Goal: Task Accomplishment & Management: Complete application form

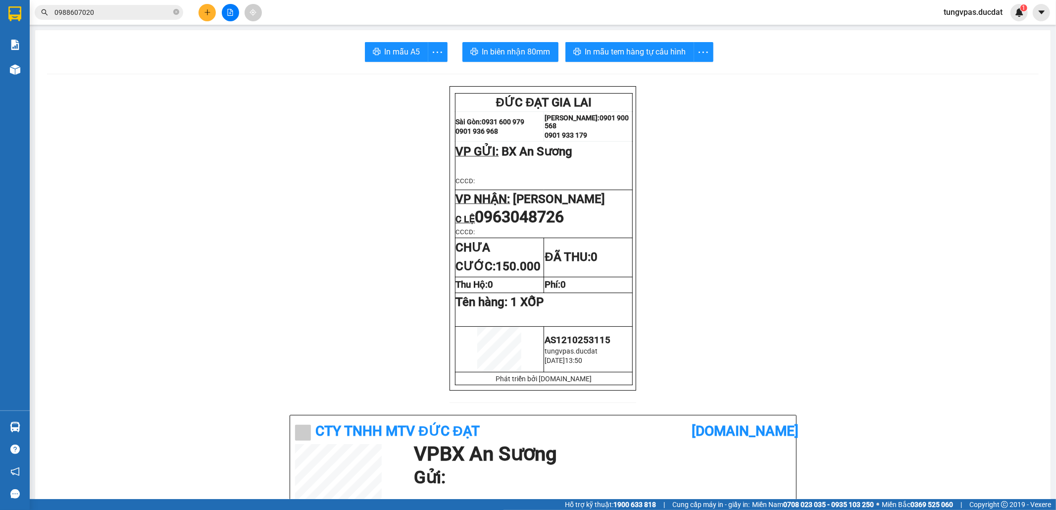
click at [210, 15] on icon "plus" at bounding box center [207, 12] width 7 height 7
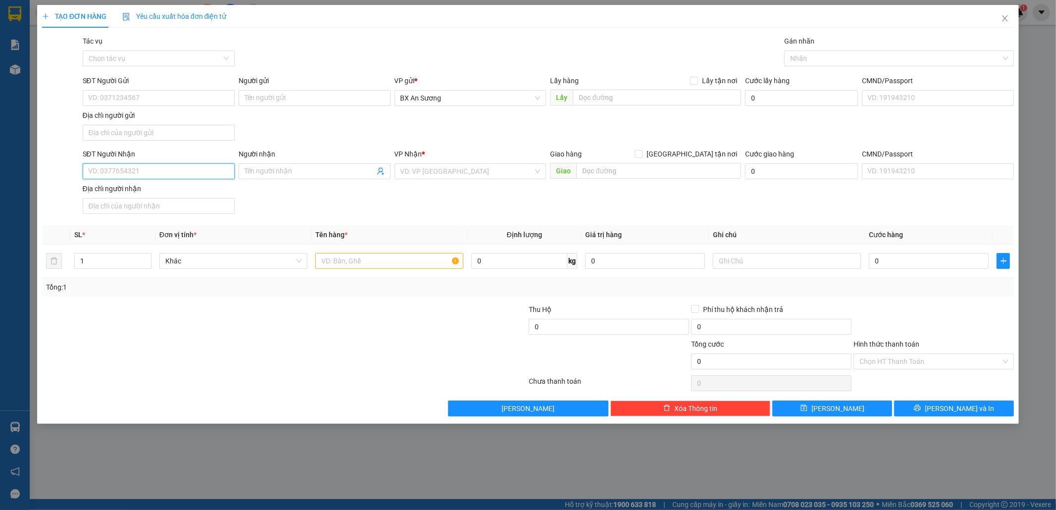
click at [201, 173] on input "SĐT Người Nhận" at bounding box center [159, 171] width 152 height 16
click at [177, 188] on div "0387118005" at bounding box center [159, 192] width 140 height 11
type input "0387118005"
click at [888, 264] on input "0" at bounding box center [929, 261] width 120 height 16
click at [398, 265] on input "text" at bounding box center [389, 261] width 148 height 16
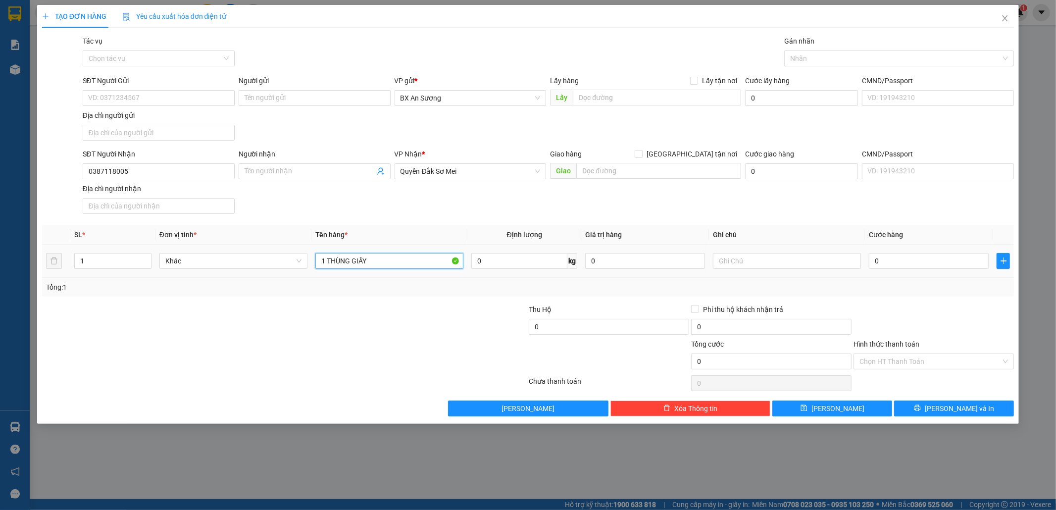
type input "1 THÙNG GIẤY"
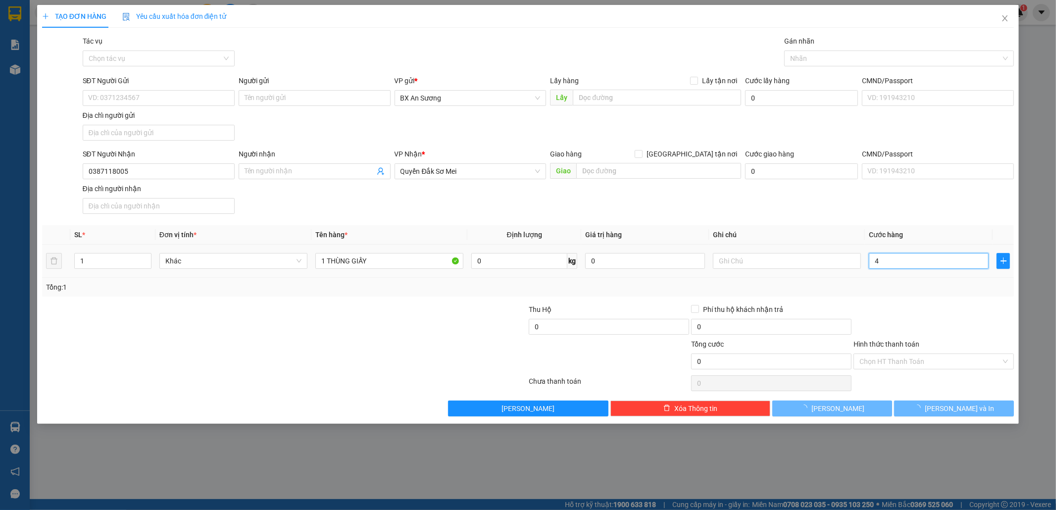
type input "40"
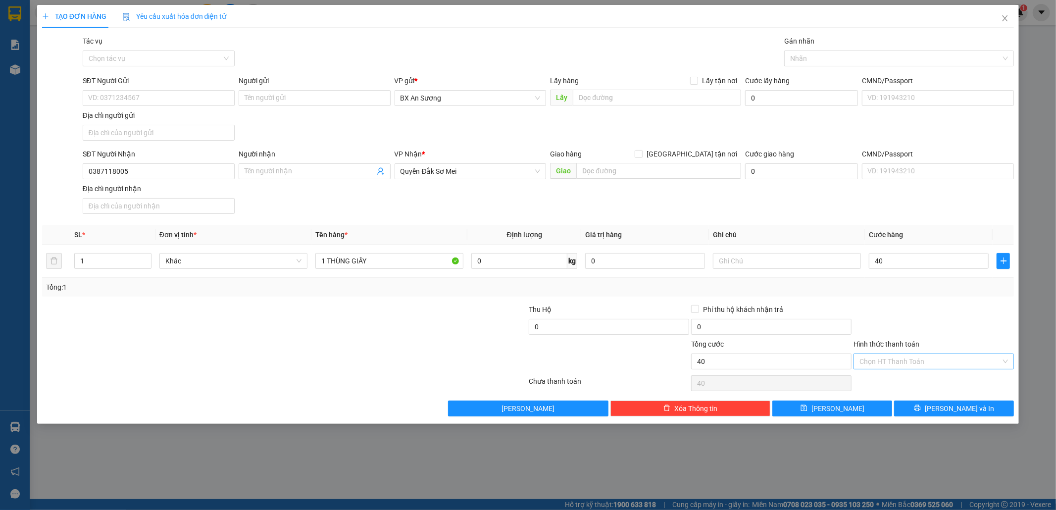
type input "40.000"
click at [939, 363] on input "Hình thức thanh toán" at bounding box center [931, 361] width 142 height 15
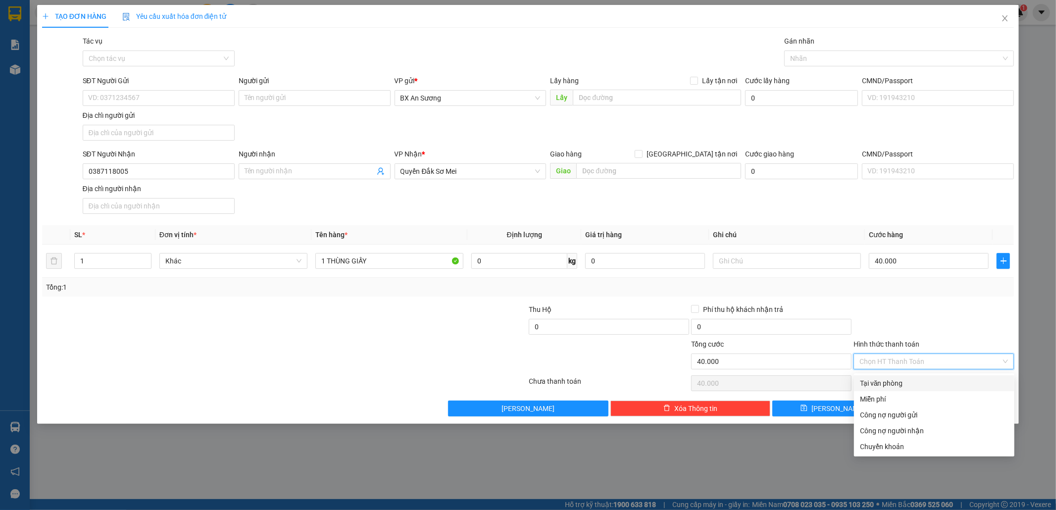
click at [927, 382] on div "Tại văn phòng" at bounding box center [934, 383] width 149 height 11
type input "0"
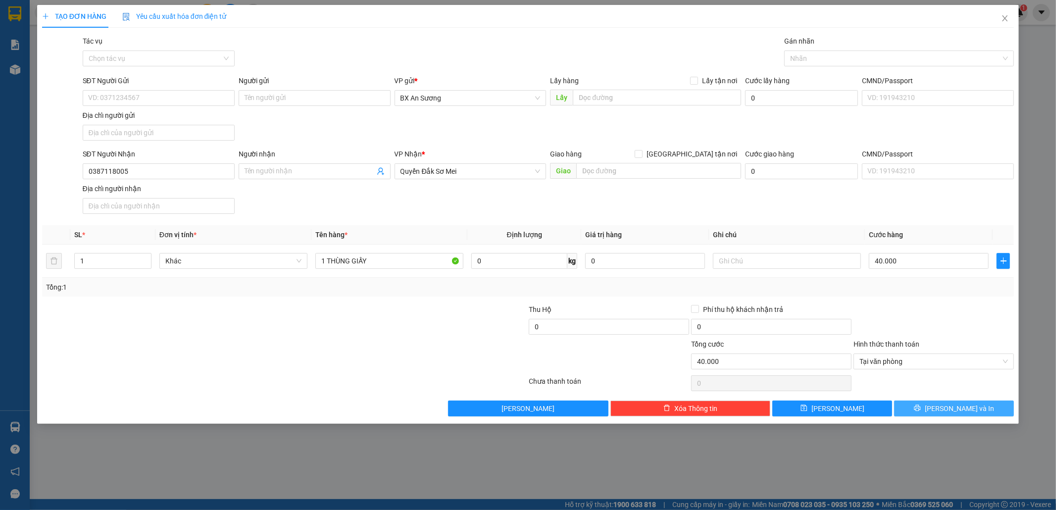
click at [928, 416] on button "[PERSON_NAME] và In" at bounding box center [954, 409] width 120 height 16
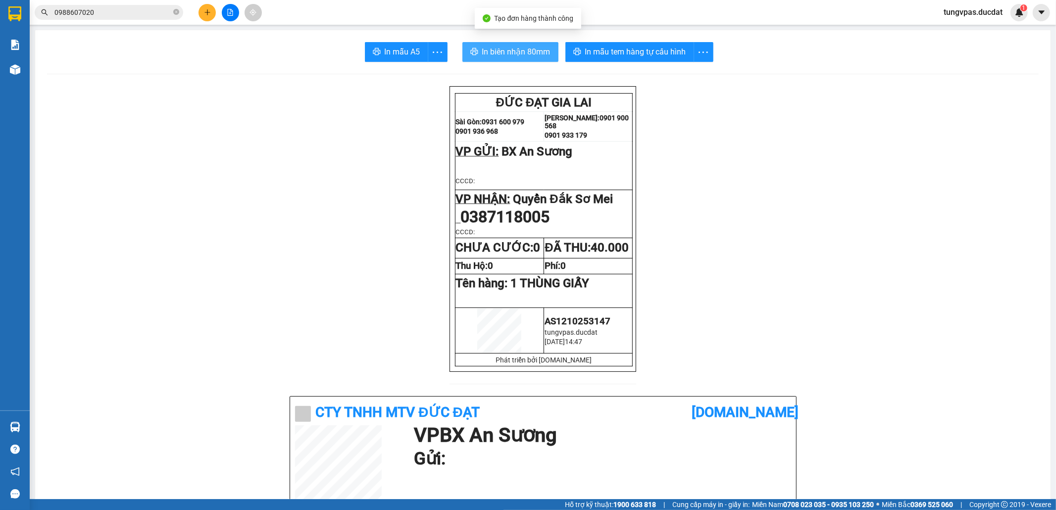
click at [517, 48] on span "In biên nhận 80mm" at bounding box center [516, 52] width 68 height 12
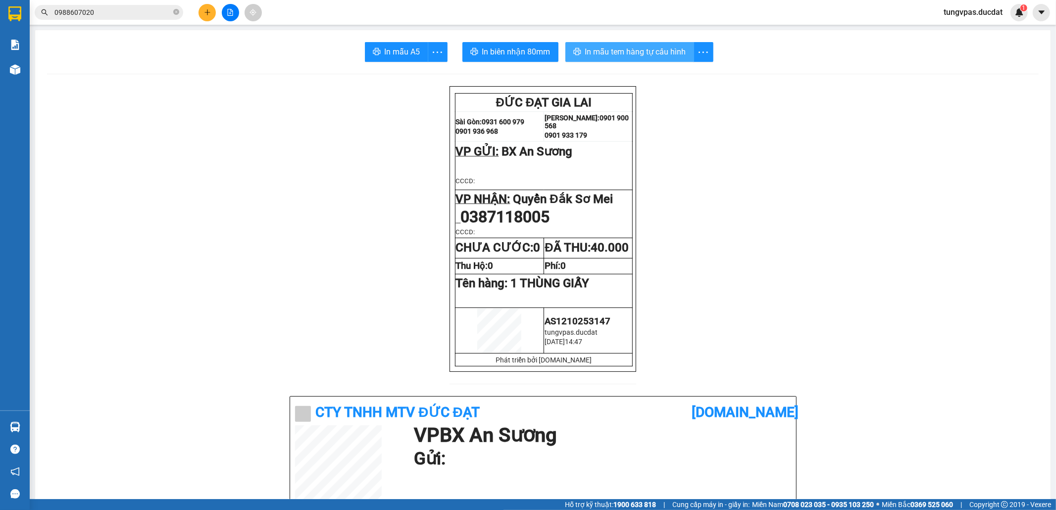
click at [630, 48] on span "In mẫu tem hàng tự cấu hình" at bounding box center [635, 52] width 101 height 12
click at [208, 13] on icon "plus" at bounding box center [207, 12] width 7 height 7
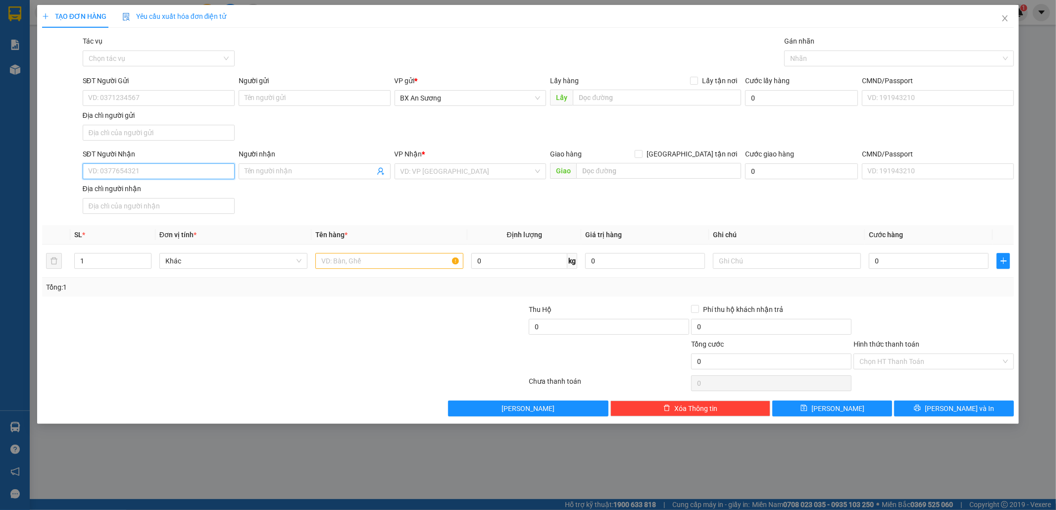
click at [201, 171] on input "SĐT Người Nhận" at bounding box center [159, 171] width 152 height 16
click at [174, 187] on div "0862222781" at bounding box center [159, 193] width 152 height 16
type input "0862222781"
click at [358, 263] on input "text" at bounding box center [389, 261] width 148 height 16
type input "1 XỐP"
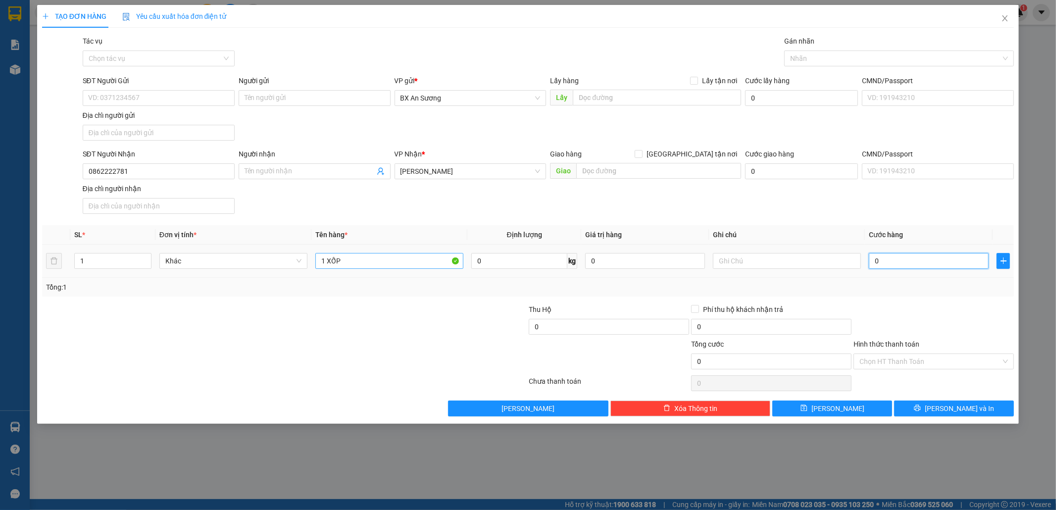
type input "7"
type input "70"
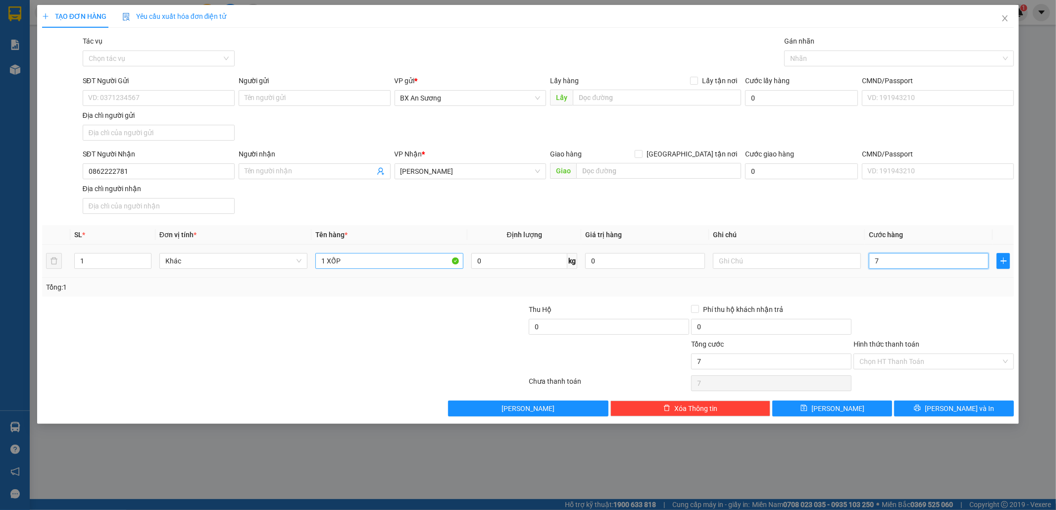
type input "70"
type input "70.000"
click at [973, 411] on button "[PERSON_NAME] và In" at bounding box center [954, 409] width 120 height 16
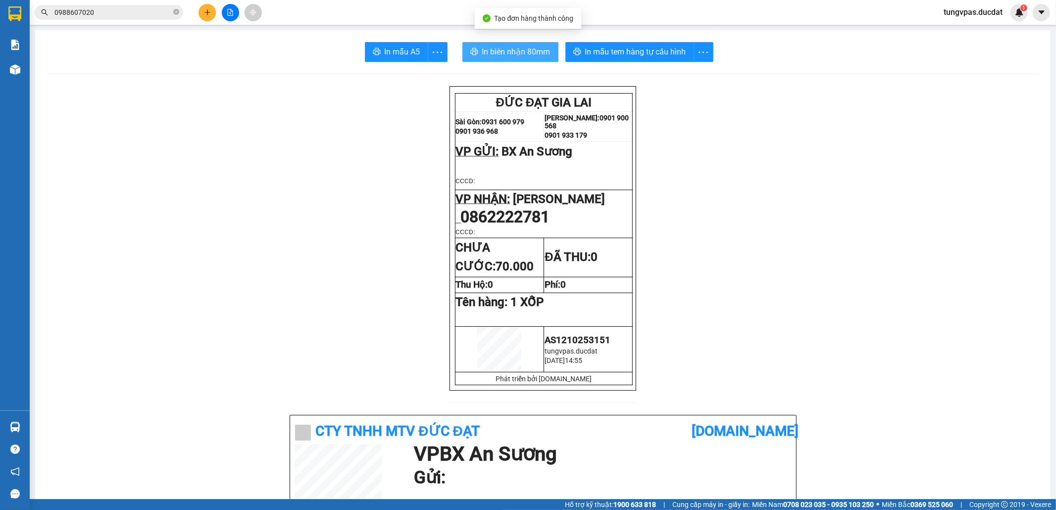
click at [541, 57] on span "In biên nhận 80mm" at bounding box center [516, 52] width 68 height 12
click at [535, 52] on span "In biên nhận 80mm" at bounding box center [516, 52] width 68 height 12
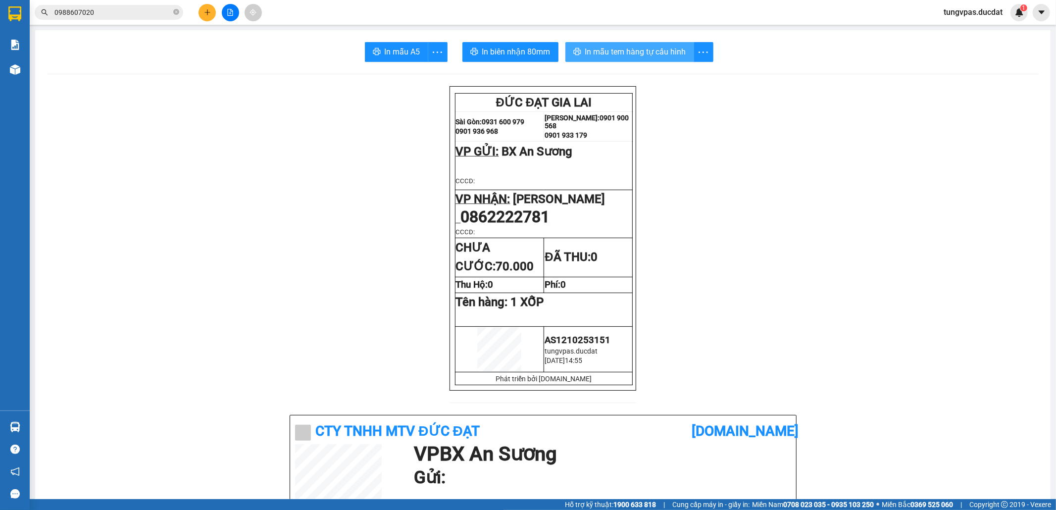
click at [660, 48] on span "In mẫu tem hàng tự cấu hình" at bounding box center [635, 52] width 101 height 12
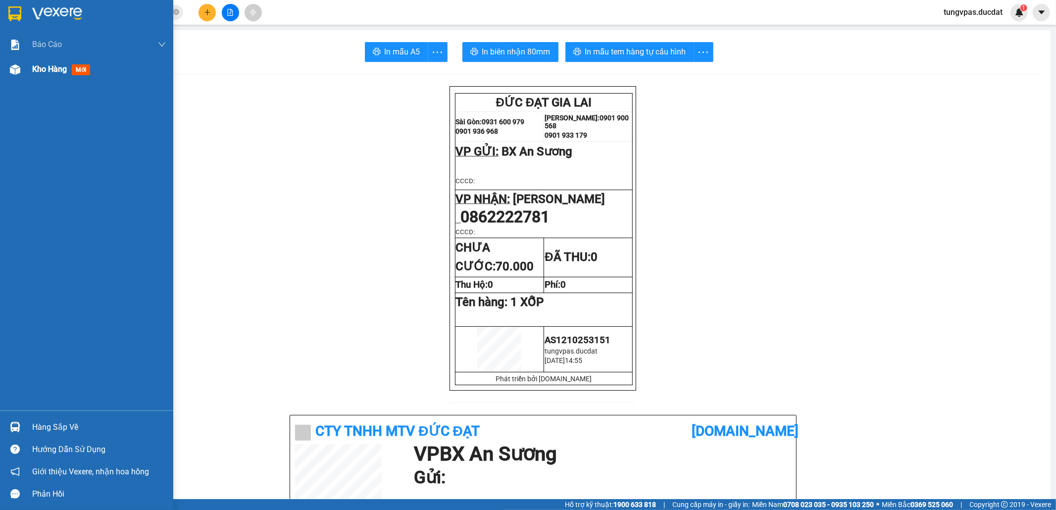
click at [21, 74] on div at bounding box center [14, 69] width 17 height 17
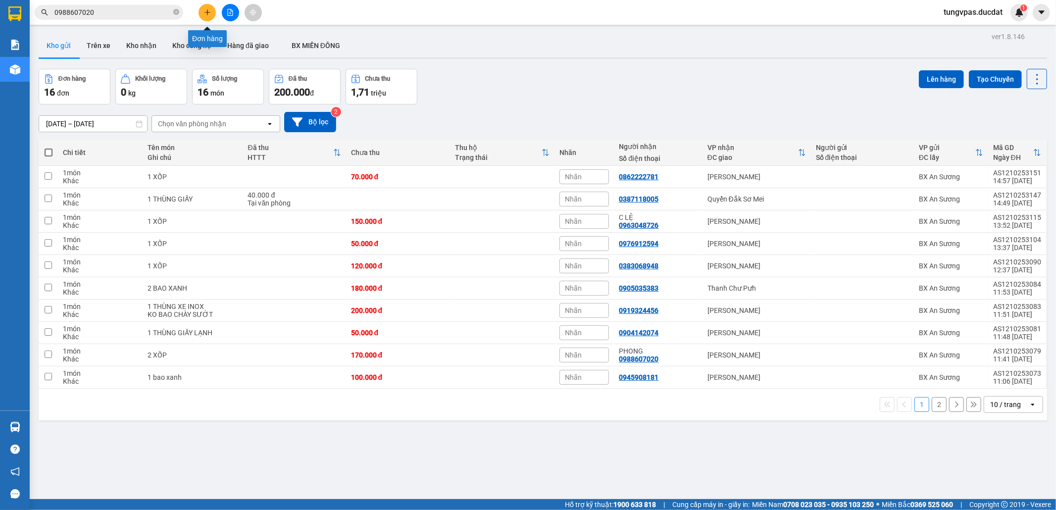
click at [211, 12] on button at bounding box center [207, 12] width 17 height 17
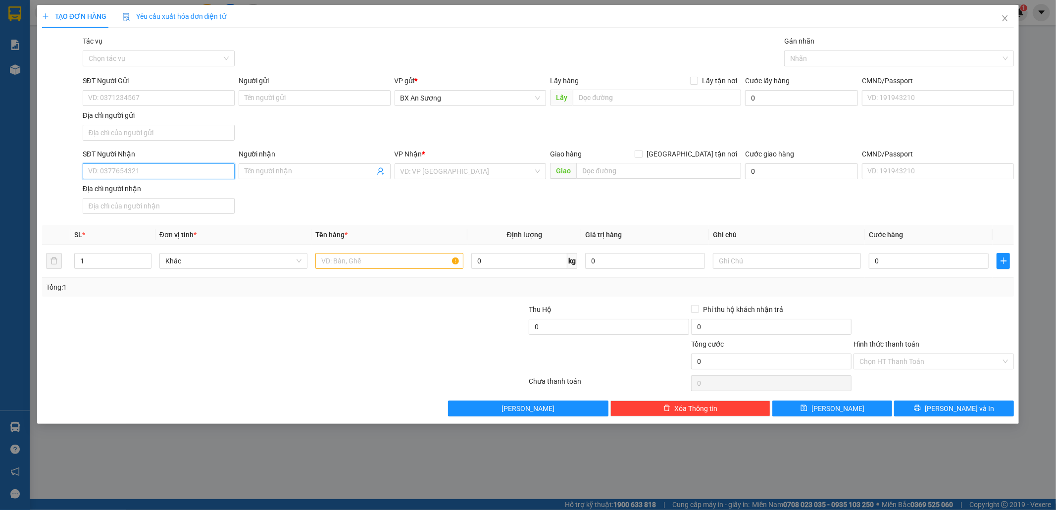
click at [205, 174] on input "SĐT Người Nhận" at bounding box center [159, 171] width 152 height 16
click at [179, 195] on div "0973771604" at bounding box center [159, 192] width 140 height 11
type input "0973771604"
click at [361, 267] on input "text" at bounding box center [389, 261] width 148 height 16
type input "1 XỐP"
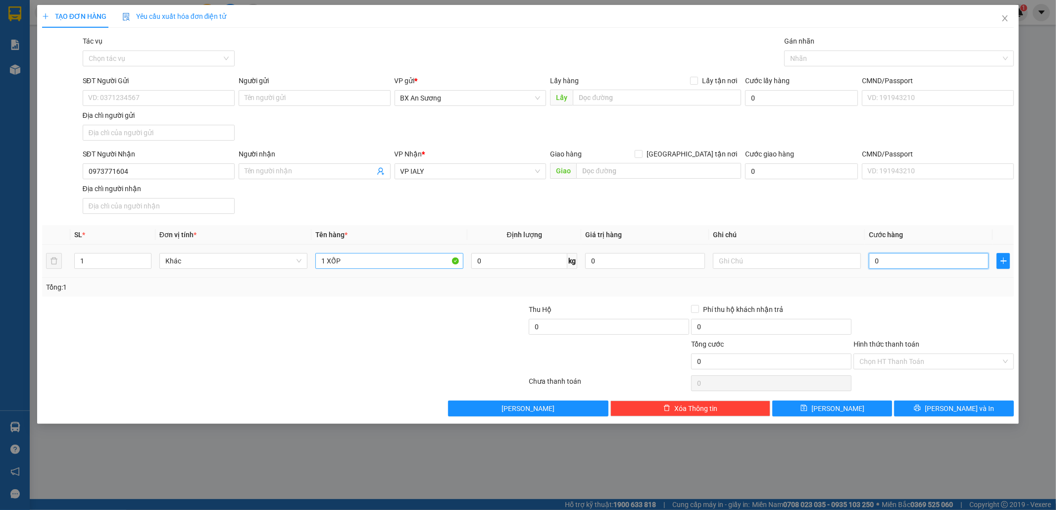
type input "5"
type input "50"
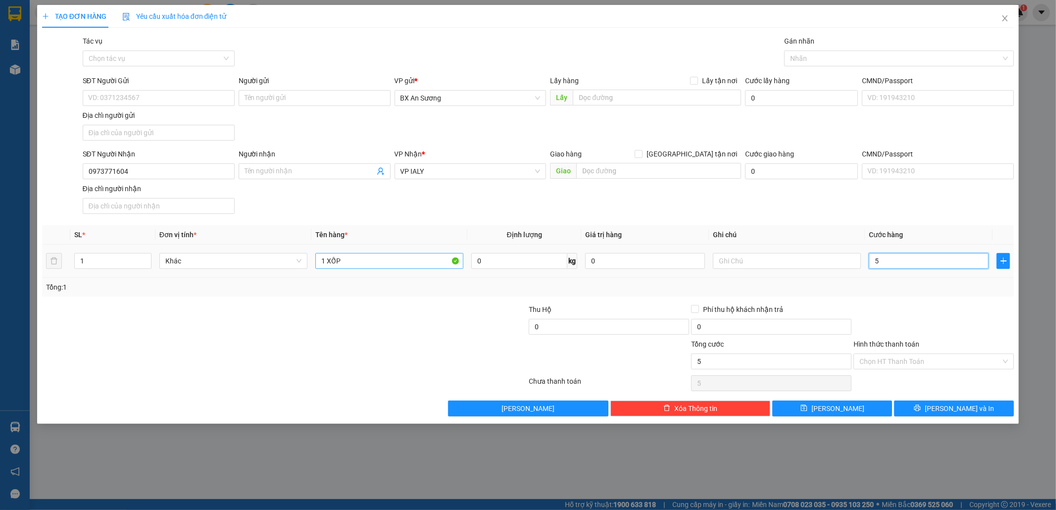
type input "50"
type input "50.000"
click at [956, 408] on span "[PERSON_NAME] và In" at bounding box center [959, 408] width 69 height 11
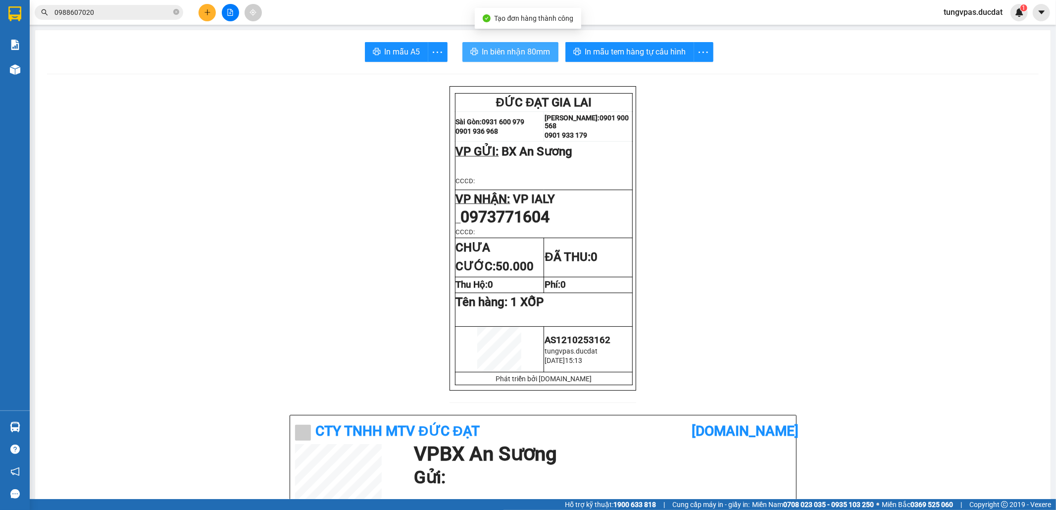
click at [515, 52] on span "In biên nhận 80mm" at bounding box center [516, 52] width 68 height 12
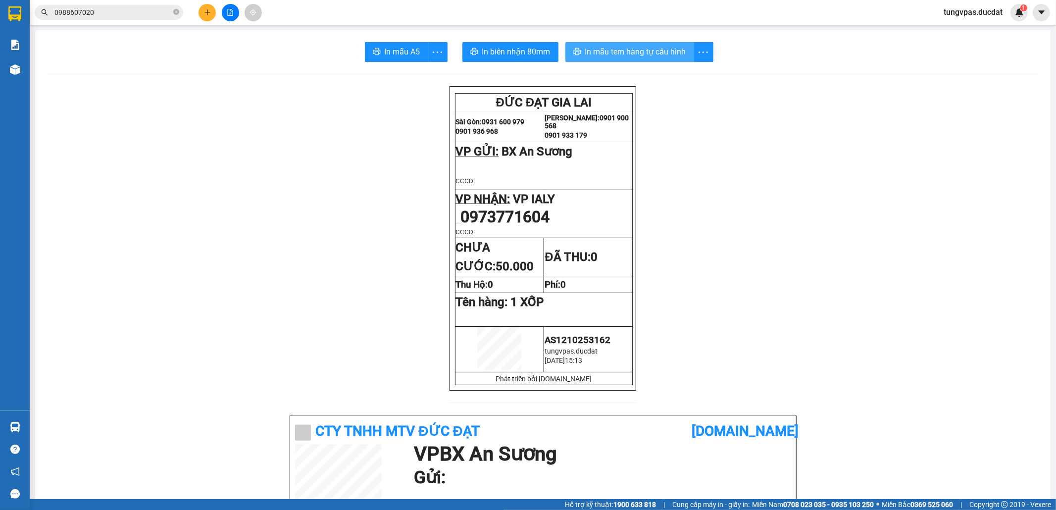
click at [644, 58] on button "In mẫu tem hàng tự cấu hình" at bounding box center [629, 52] width 129 height 20
click at [208, 19] on button at bounding box center [207, 12] width 17 height 17
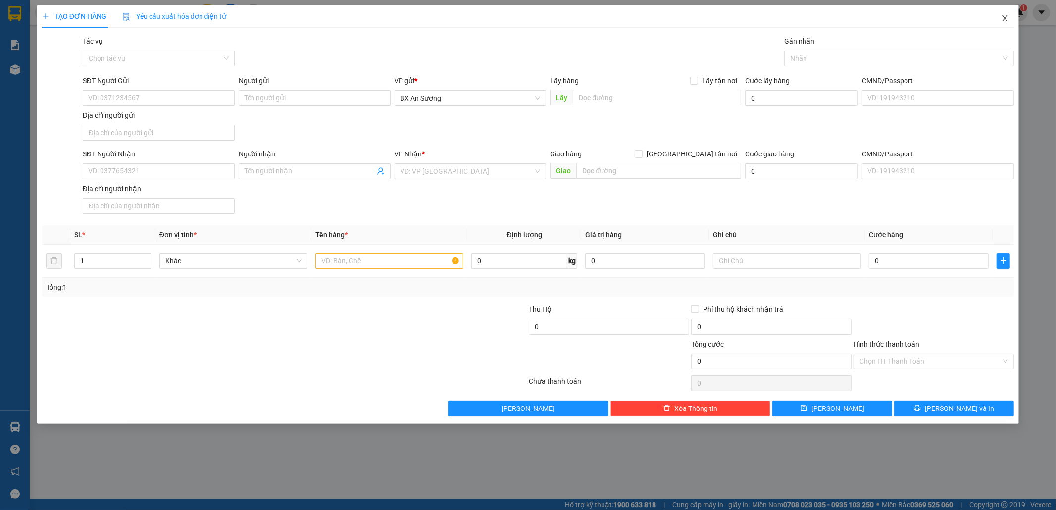
click at [1005, 20] on icon "close" at bounding box center [1005, 18] width 5 height 6
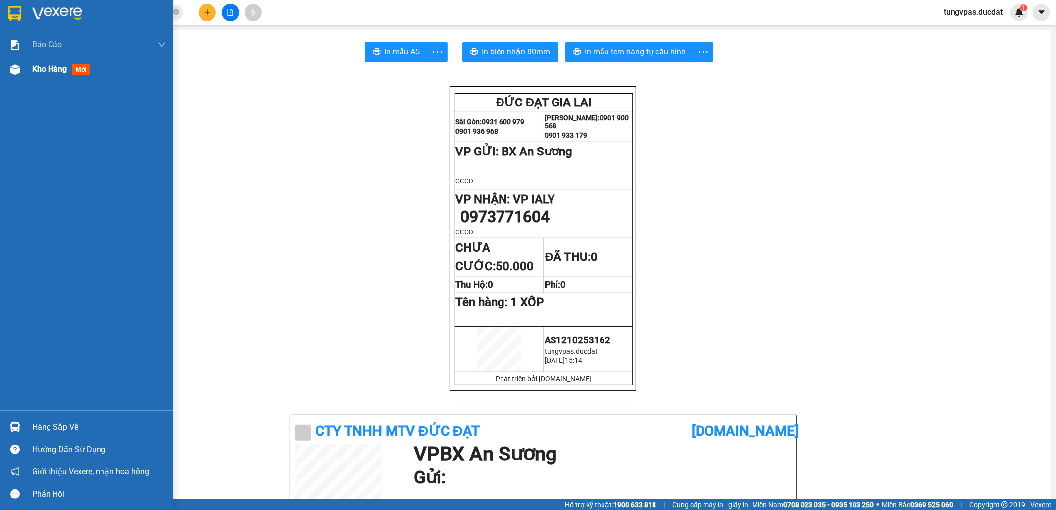
click at [19, 71] on img at bounding box center [15, 69] width 10 height 10
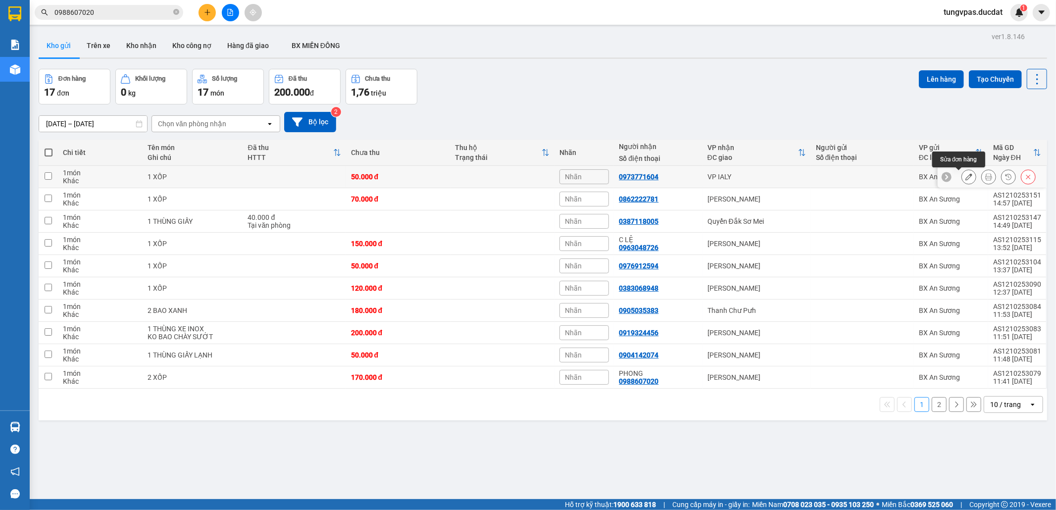
click at [962, 178] on button at bounding box center [969, 176] width 14 height 17
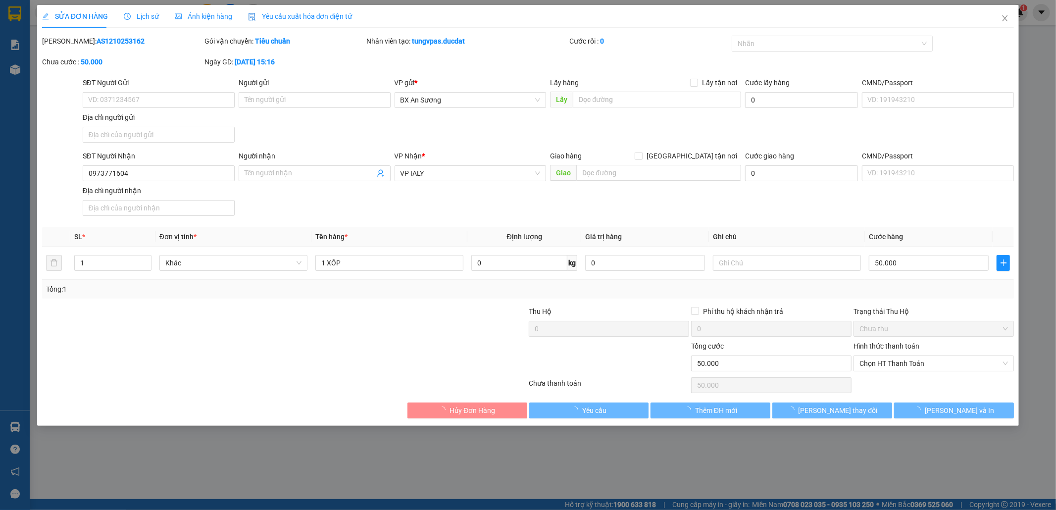
type input "0973771604"
type input "0"
type input "50.000"
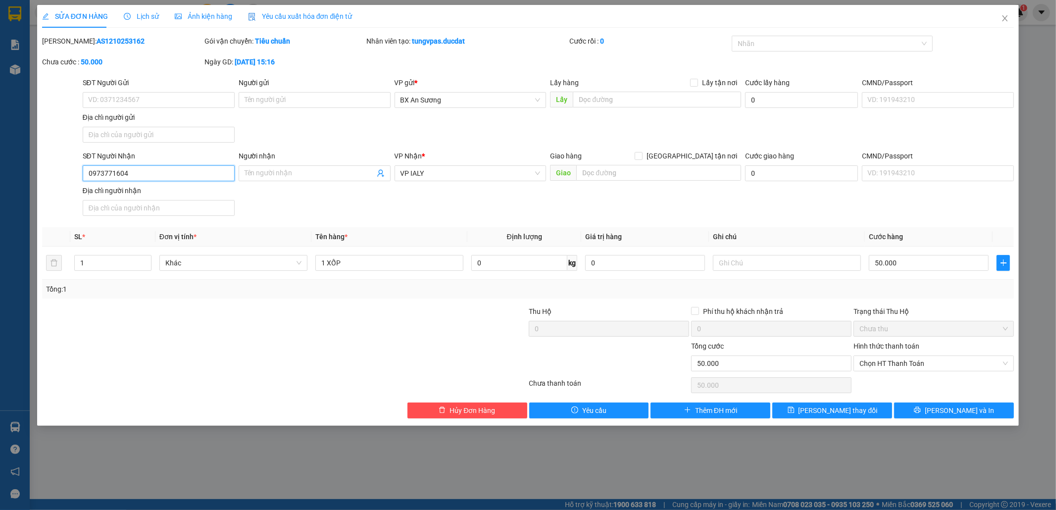
drag, startPoint x: 143, startPoint y: 178, endPoint x: 20, endPoint y: 181, distance: 122.3
click at [21, 181] on div "SỬA ĐƠN HÀNG Lịch sử Ảnh kiện hàng Yêu cầu xuất hóa đơn điện tử Total Paid Fee …" at bounding box center [528, 255] width 1056 height 510
click at [175, 105] on input "SĐT Người Gửi" at bounding box center [159, 100] width 152 height 16
paste input "0973771604"
type input "0973771604"
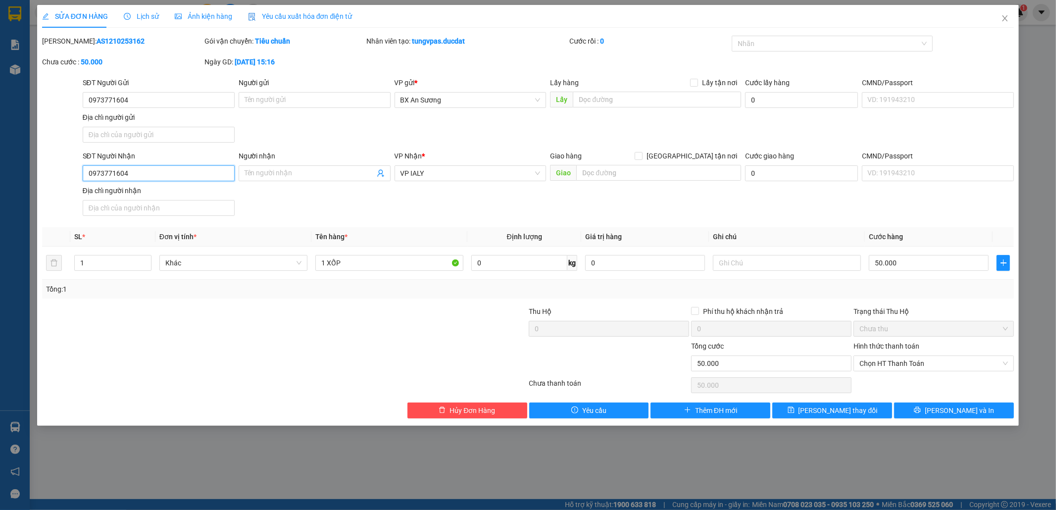
drag, startPoint x: 139, startPoint y: 169, endPoint x: 49, endPoint y: 173, distance: 90.2
click at [49, 173] on div "SĐT Người Nhận 0973771604 0973771604 Người nhận Tên người nhận VP Nhận * VP IAL…" at bounding box center [528, 185] width 974 height 69
click at [450, 173] on span "VP IALY" at bounding box center [471, 173] width 140 height 15
type input "0868190279"
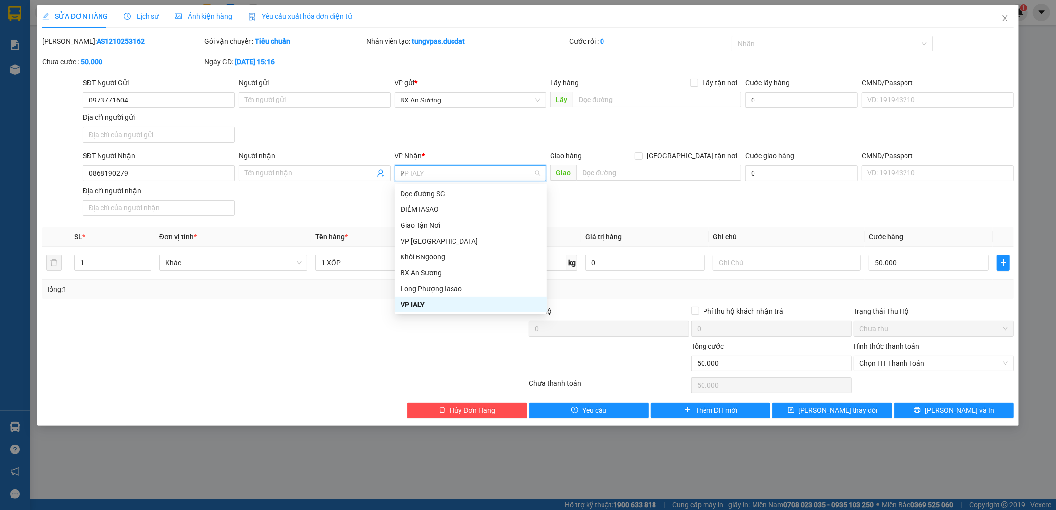
scroll to position [59, 0]
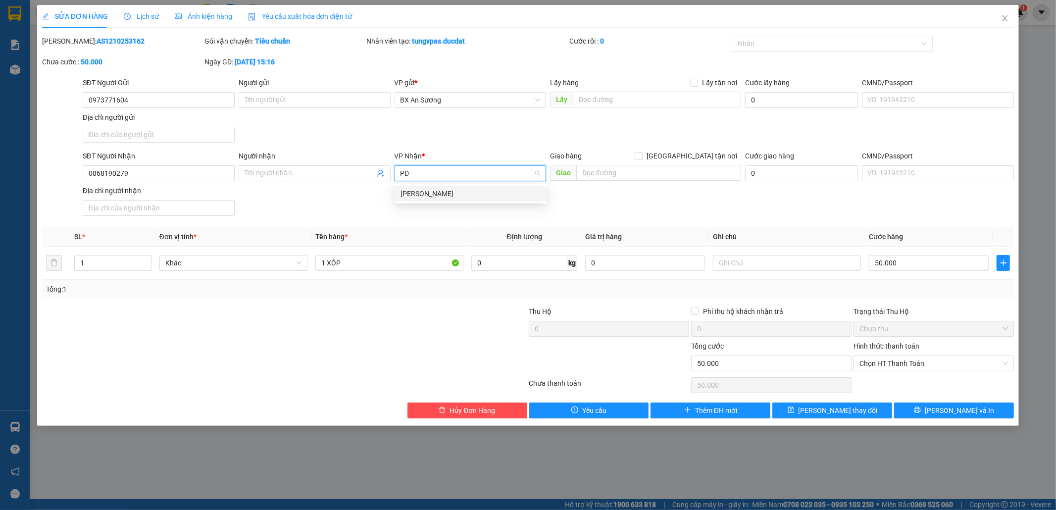
type input "PDP"
click at [442, 189] on div "[PERSON_NAME]" at bounding box center [471, 193] width 140 height 11
click at [921, 410] on icon "printer" at bounding box center [918, 410] width 6 height 6
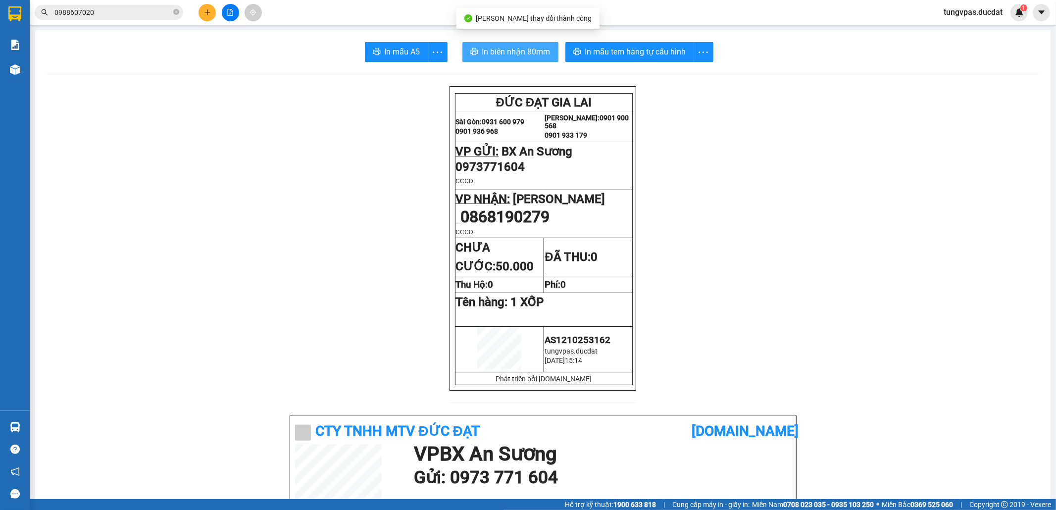
click at [494, 56] on span "In biên nhận 80mm" at bounding box center [516, 52] width 68 height 12
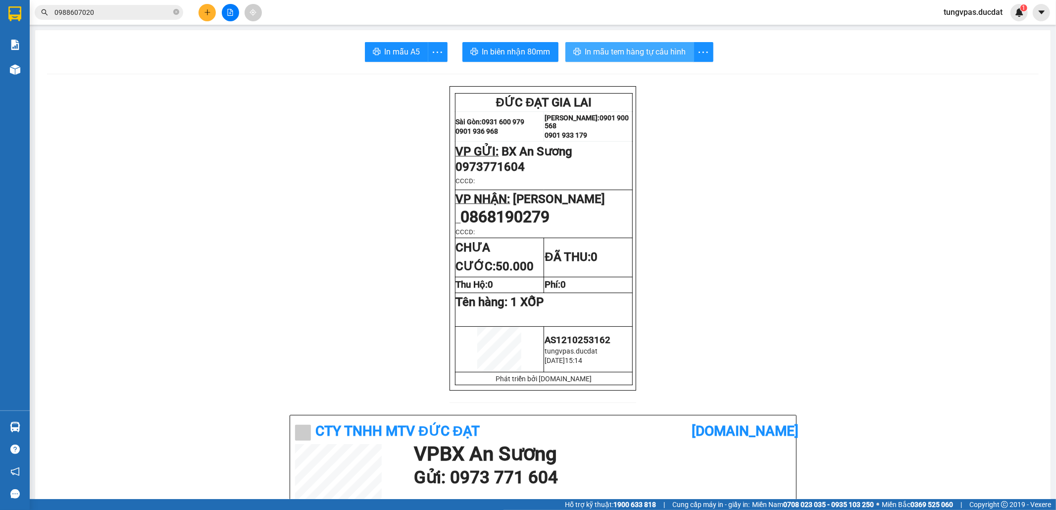
click at [668, 55] on span "In mẫu tem hàng tự cấu hình" at bounding box center [635, 52] width 101 height 12
click at [206, 12] on icon "plus" at bounding box center [207, 12] width 5 height 0
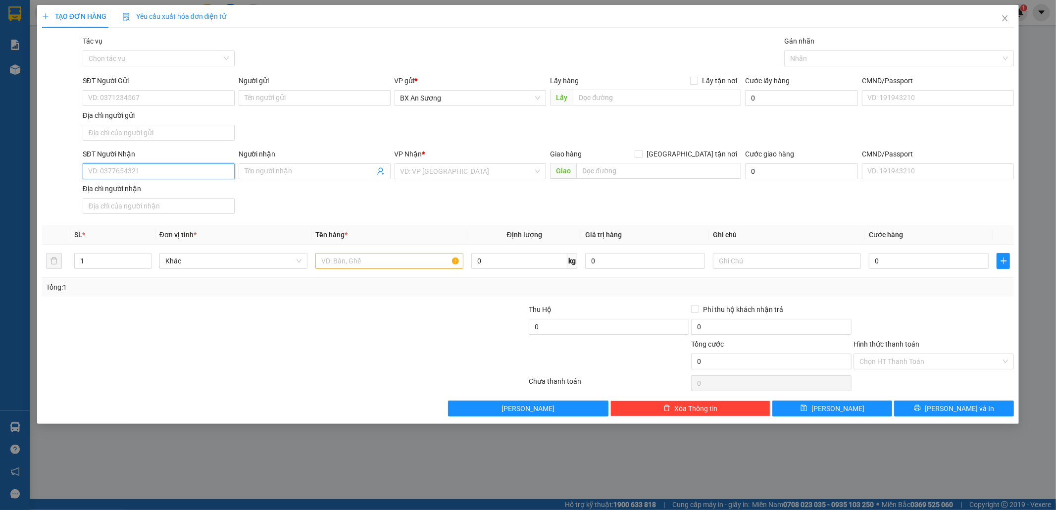
click at [217, 171] on input "SĐT Người Nhận" at bounding box center [159, 171] width 152 height 16
click at [163, 191] on div "0935661054" at bounding box center [159, 192] width 140 height 11
type input "0935661054"
click at [349, 265] on input "text" at bounding box center [389, 261] width 148 height 16
type input "1 THÙNG GIẤY"
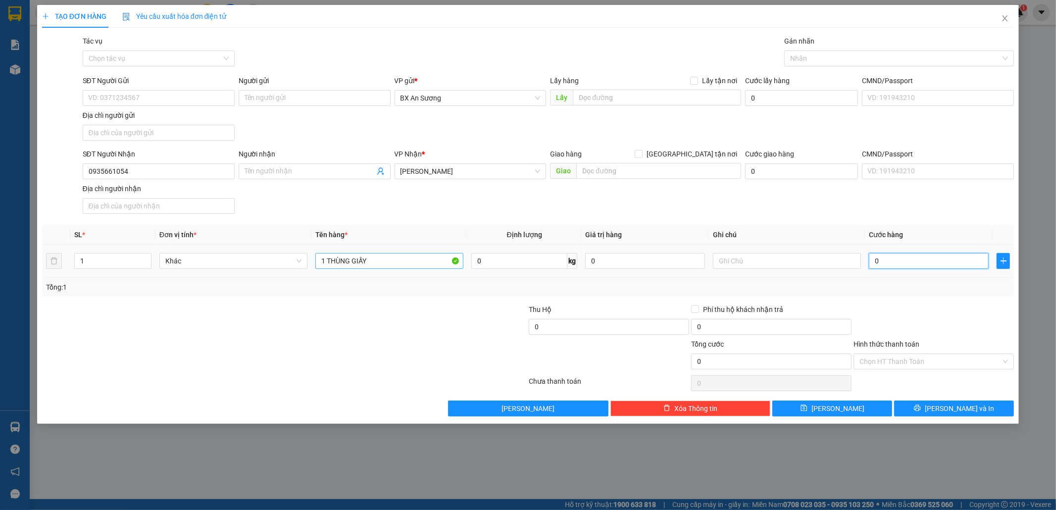
type input "4"
type input "40"
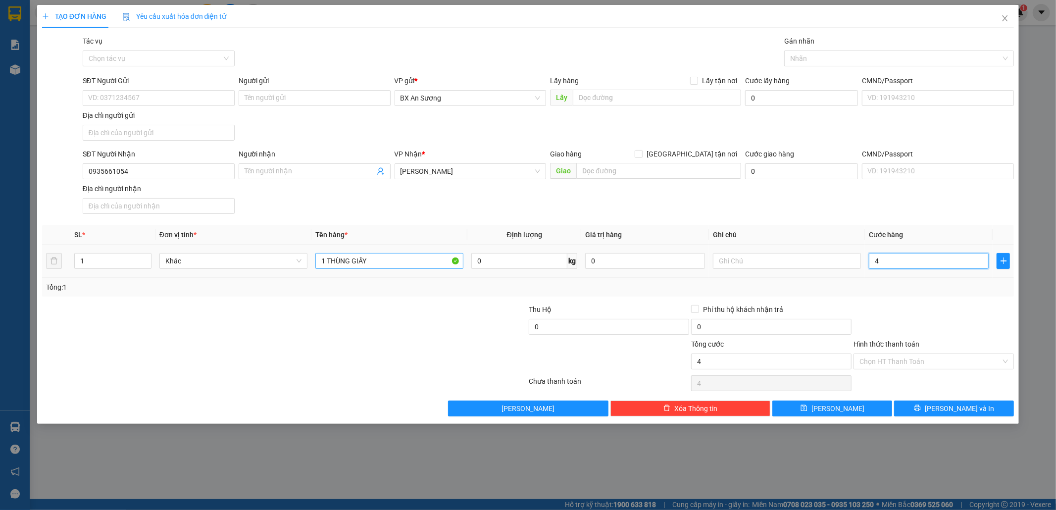
type input "40"
type input "40.000"
click at [967, 413] on span "[PERSON_NAME] và In" at bounding box center [959, 408] width 69 height 11
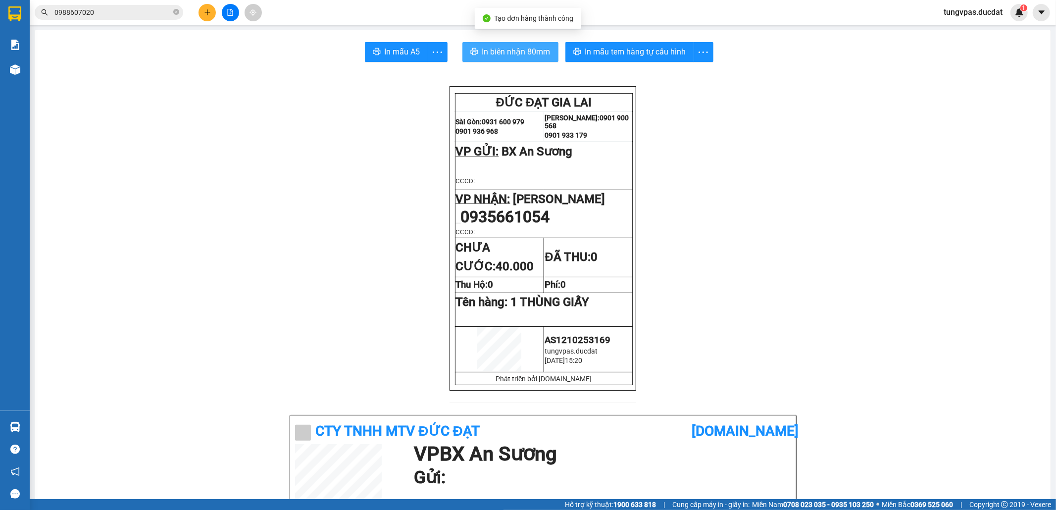
click at [535, 48] on span "In biên nhận 80mm" at bounding box center [516, 52] width 68 height 12
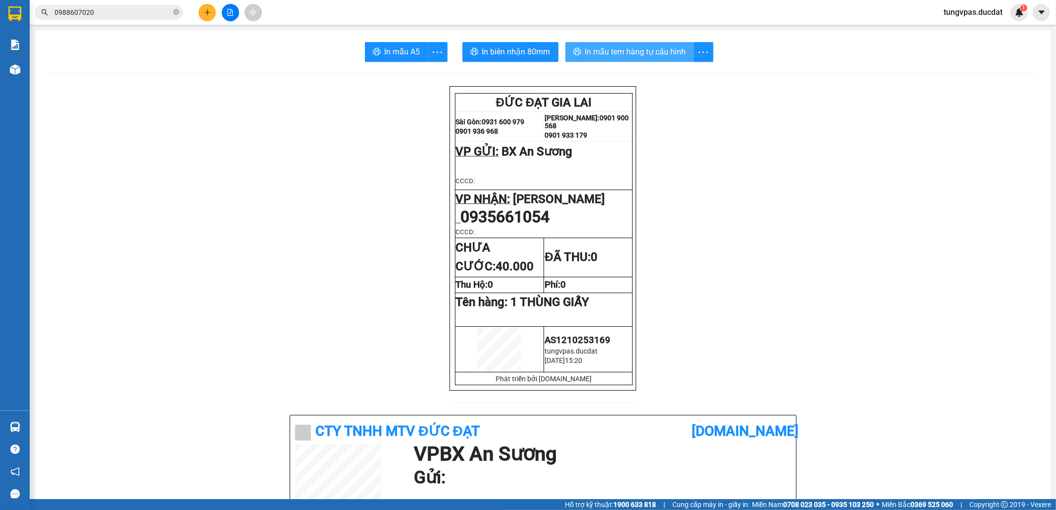
click at [642, 57] on span "In mẫu tem hàng tự cấu hình" at bounding box center [635, 52] width 101 height 12
click at [228, 15] on icon "file-add" at bounding box center [230, 12] width 5 height 7
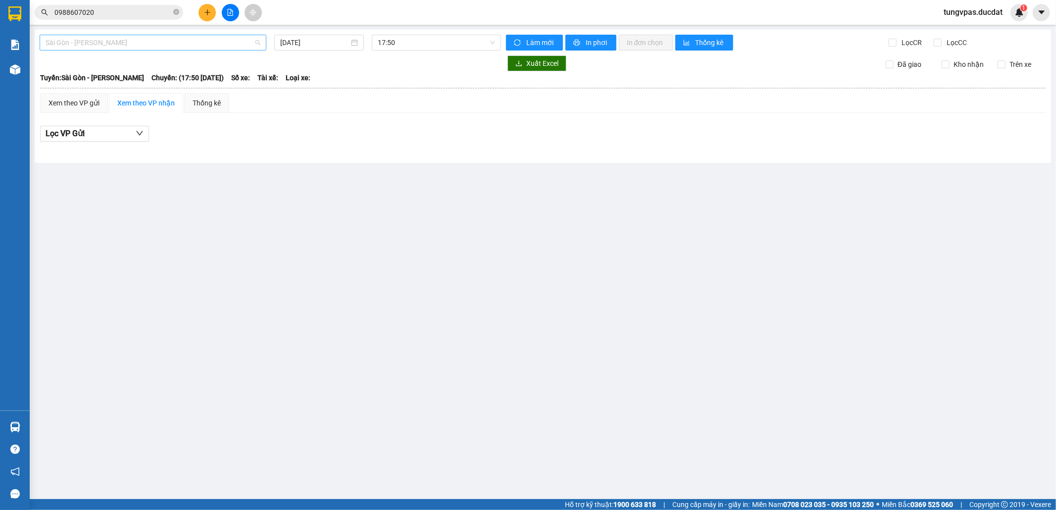
click at [179, 45] on span "Sài Gòn - [PERSON_NAME]" at bounding box center [153, 42] width 215 height 15
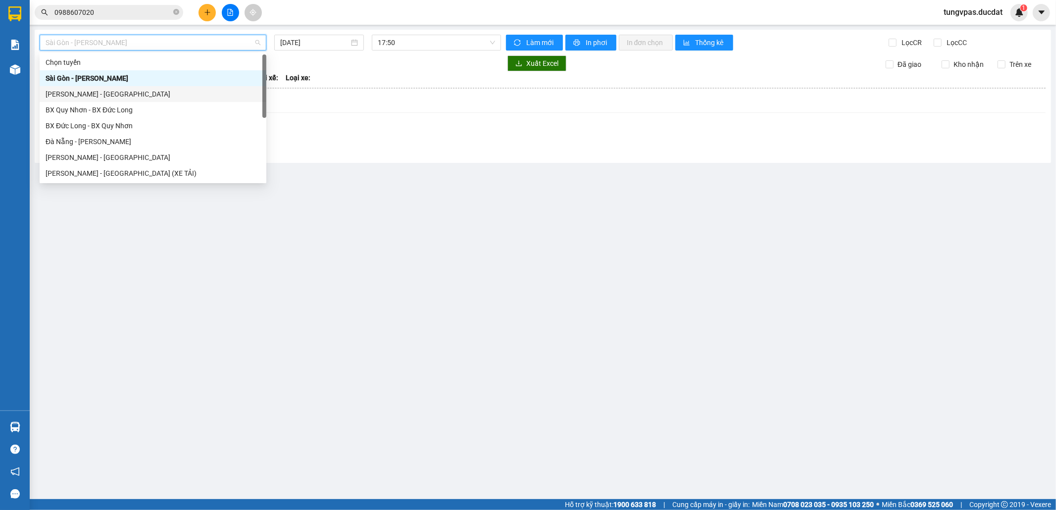
click at [144, 100] on div "[PERSON_NAME] - [GEOGRAPHIC_DATA]" at bounding box center [153, 94] width 227 height 16
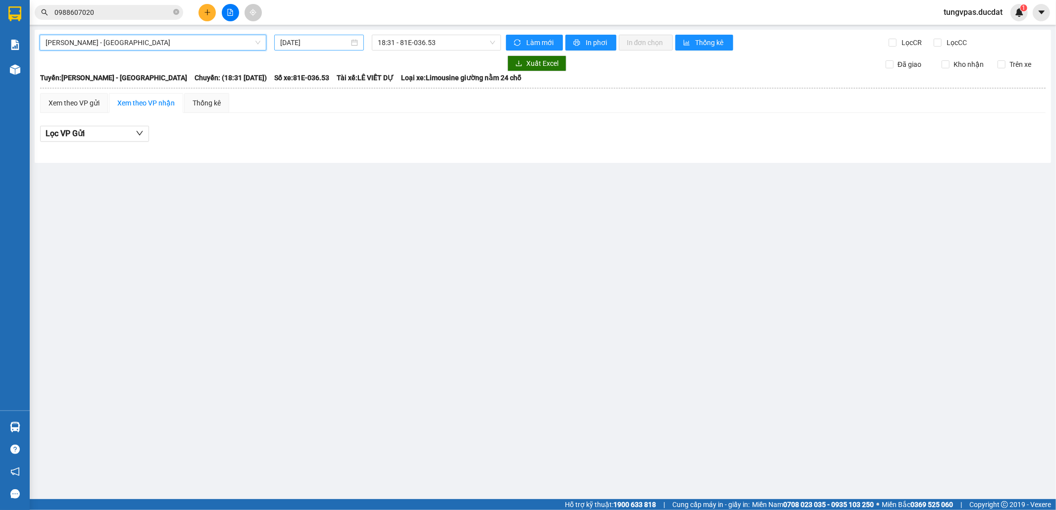
click at [330, 44] on input "[DATE]" at bounding box center [314, 42] width 69 height 11
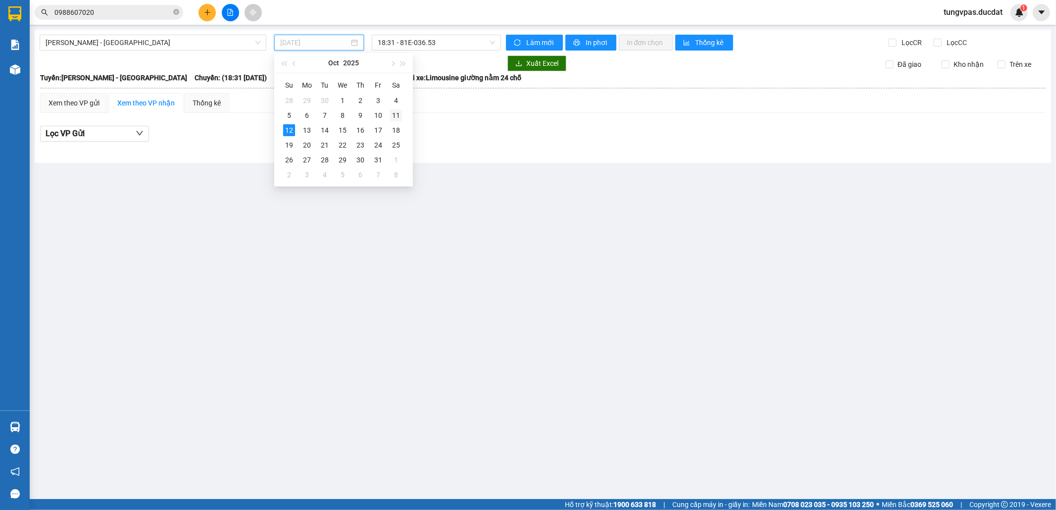
click at [400, 113] on div "11" at bounding box center [396, 115] width 12 height 12
type input "[DATE]"
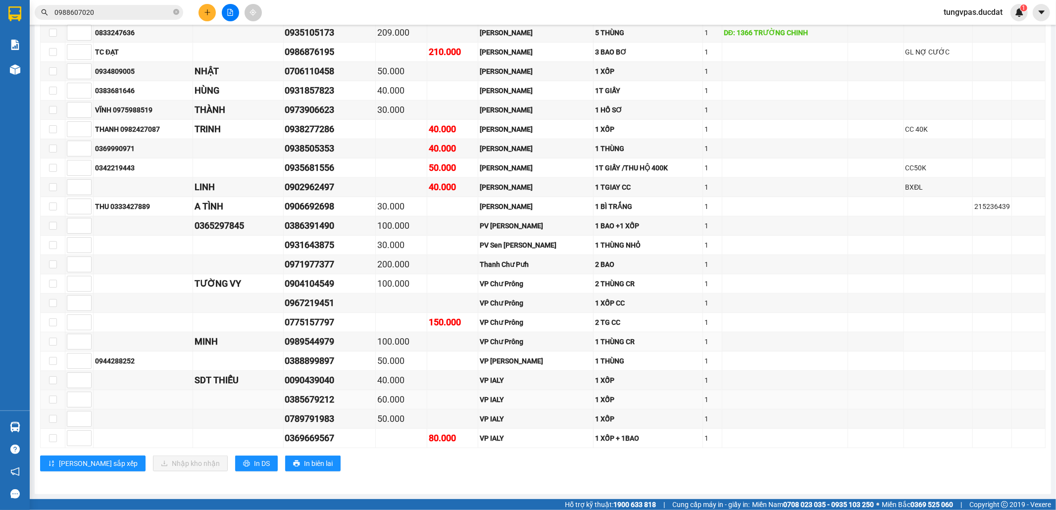
scroll to position [545, 0]
click at [235, 460] on button "In DS" at bounding box center [256, 464] width 43 height 16
